Goal: Communication & Community: Ask a question

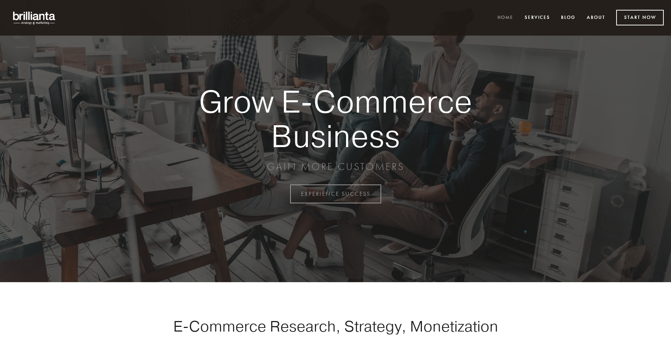
scroll to position [1904, 0]
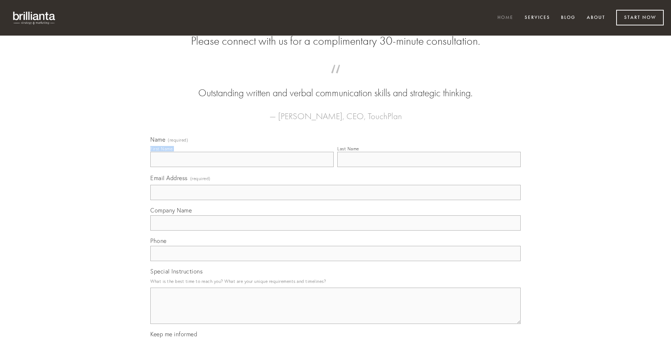
type input "[PERSON_NAME]"
click at [429, 167] on input "Last Name" at bounding box center [428, 159] width 183 height 15
type input "[PERSON_NAME]"
click at [336, 200] on input "Email Address (required)" at bounding box center [335, 192] width 371 height 15
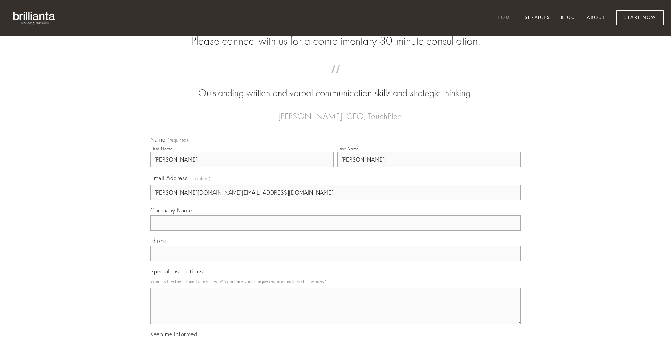
type input "[PERSON_NAME][DOMAIN_NAME][EMAIL_ADDRESS][DOMAIN_NAME]"
click at [336, 231] on input "Company Name" at bounding box center [335, 222] width 371 height 15
type input "conor"
click at [336, 261] on input "text" at bounding box center [335, 253] width 371 height 15
click at [336, 312] on textarea "Special Instructions" at bounding box center [335, 306] width 371 height 36
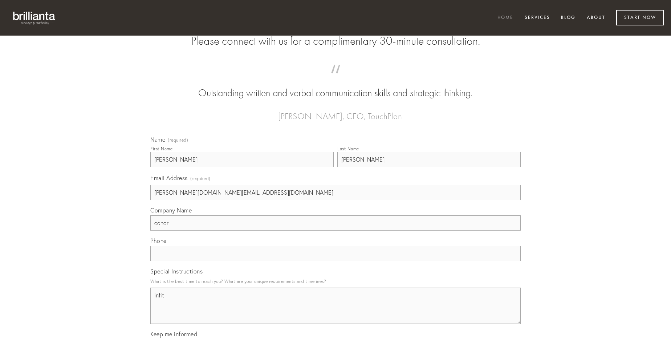
type textarea "infit"
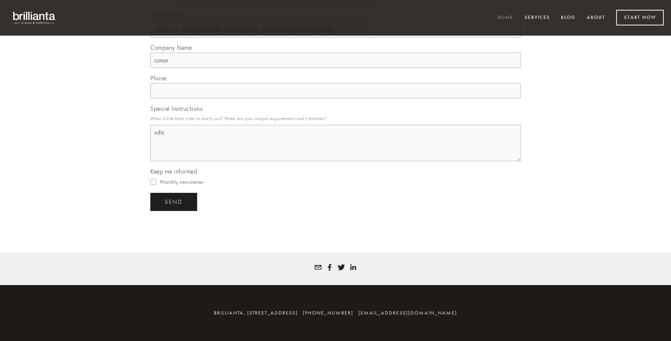
click at [174, 202] on span "send" at bounding box center [174, 202] width 18 height 7
